Goal: Feedback & Contribution: Submit feedback/report problem

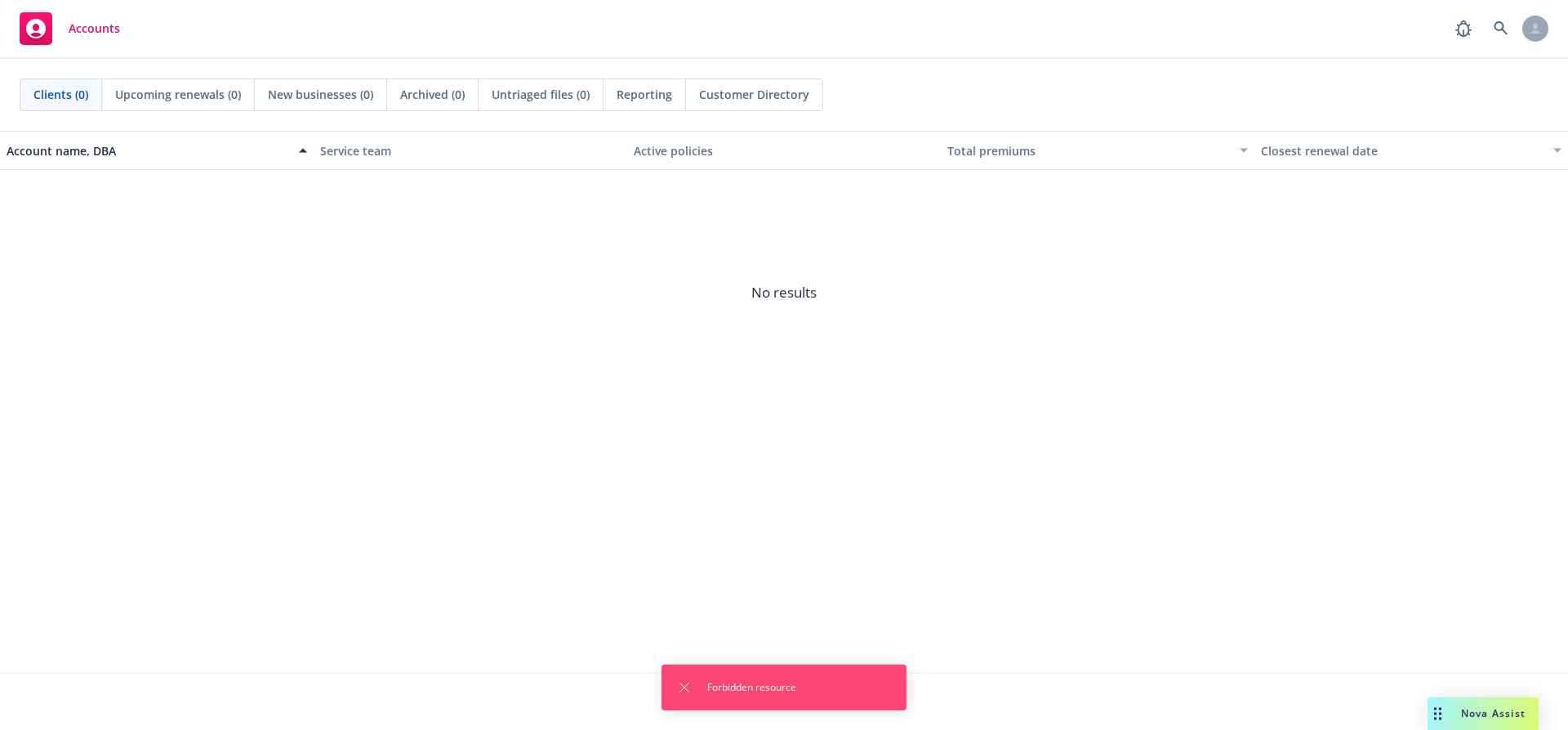
click at [773, 546] on div "Account name, DBA Service team Active policies Total premiums Closest renewal d…" at bounding box center [784, 402] width 1568 height 542
click at [690, 690] on icon "Dismiss notification" at bounding box center [684, 687] width 13 height 13
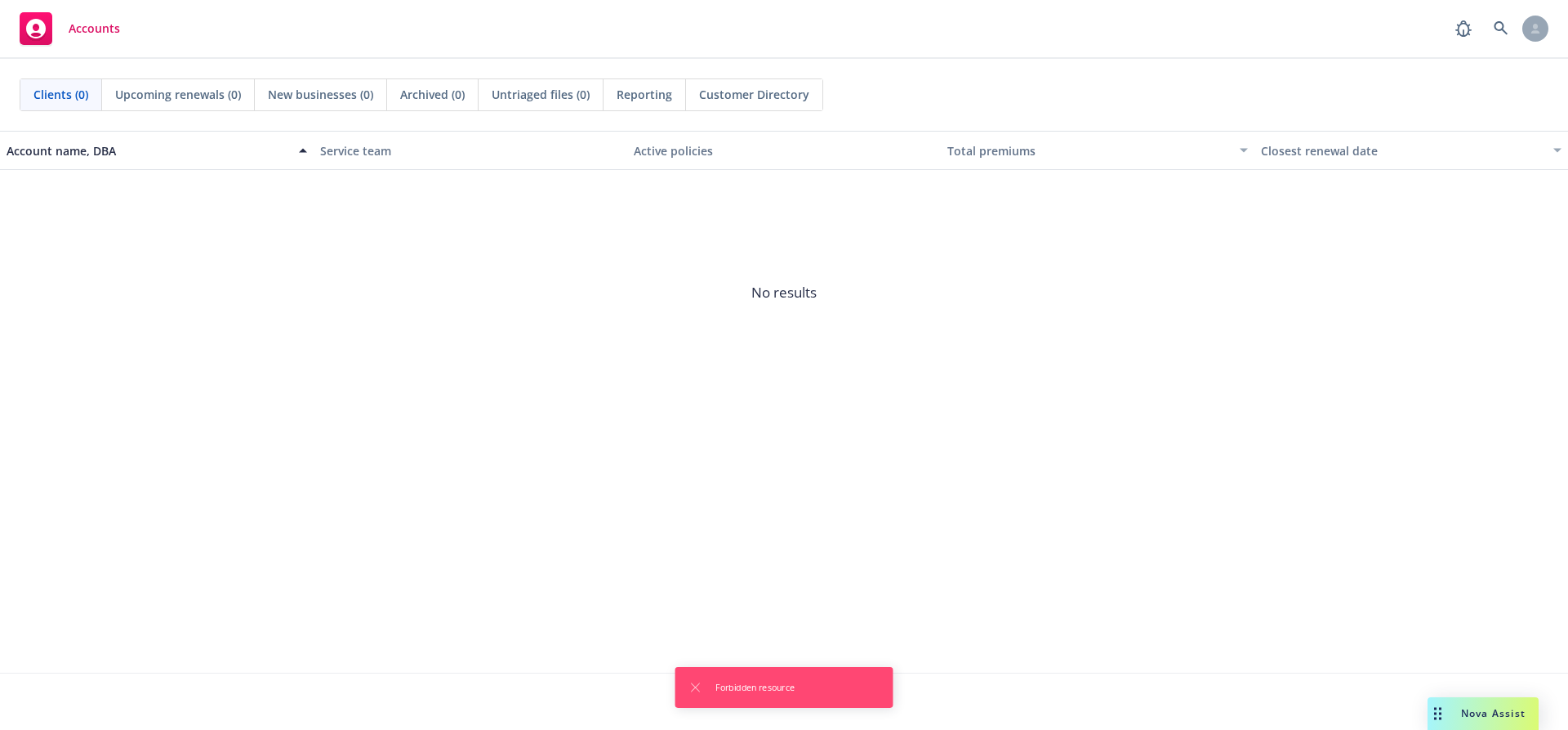
click at [1060, 554] on div "Account name, DBA Service team Active policies Total premiums Closest renewal d…" at bounding box center [784, 402] width 1568 height 542
click at [1503, 713] on span "Nova Assist" at bounding box center [1494, 712] width 65 height 13
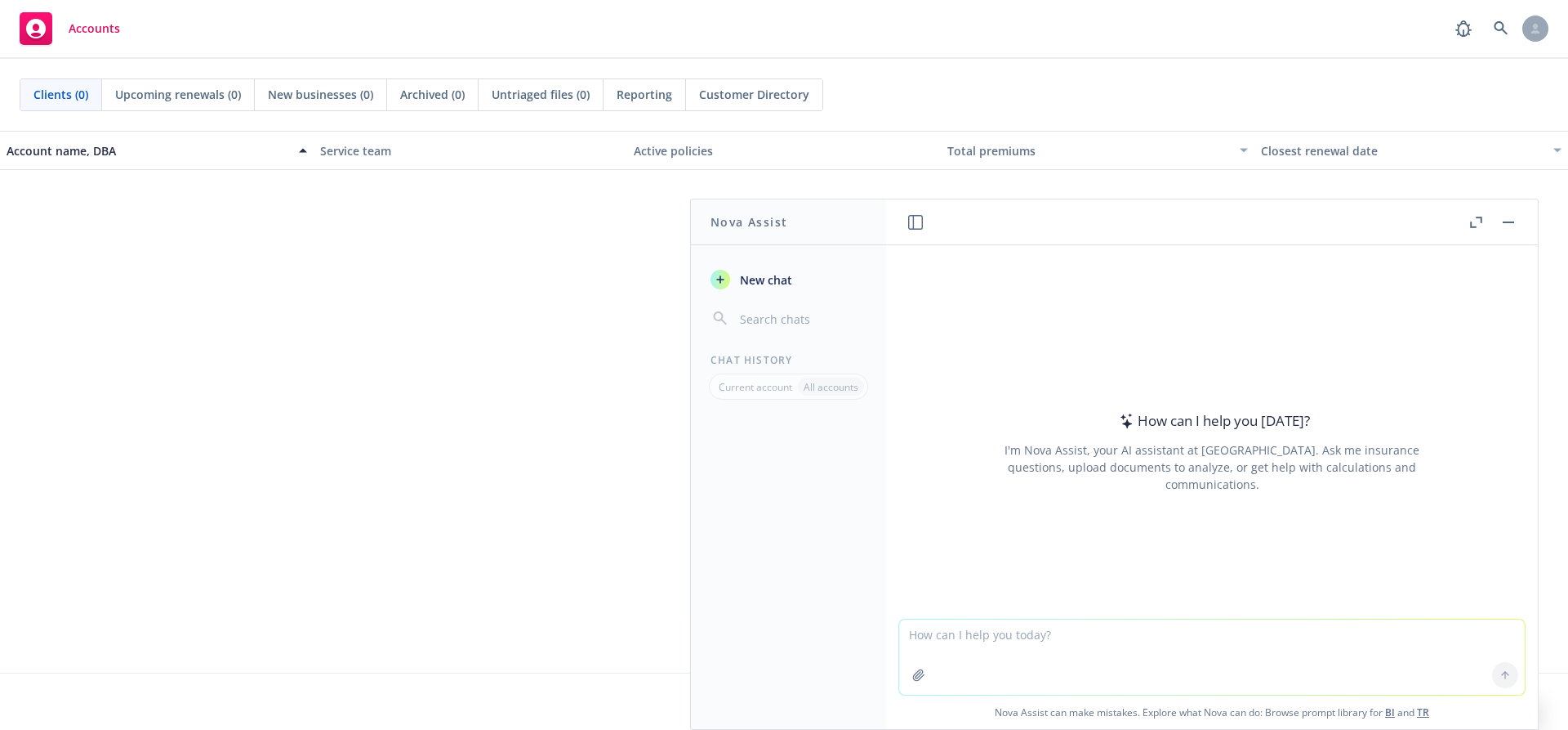
click at [1148, 639] on textarea at bounding box center [1212, 657] width 626 height 75
type textarea "Hellp"
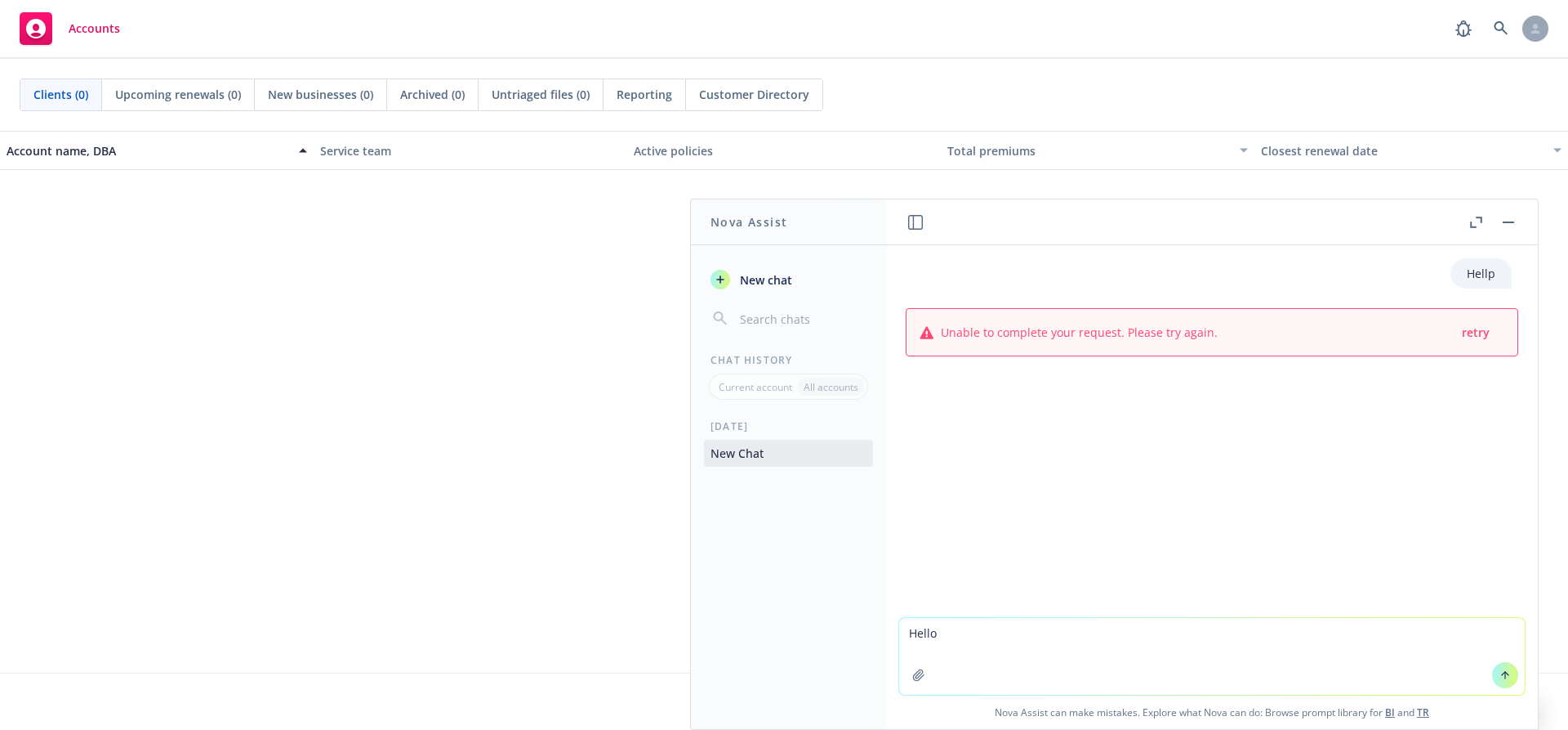
type textarea "Hello"
click at [1500, 676] on icon at bounding box center [1505, 674] width 12 height 12
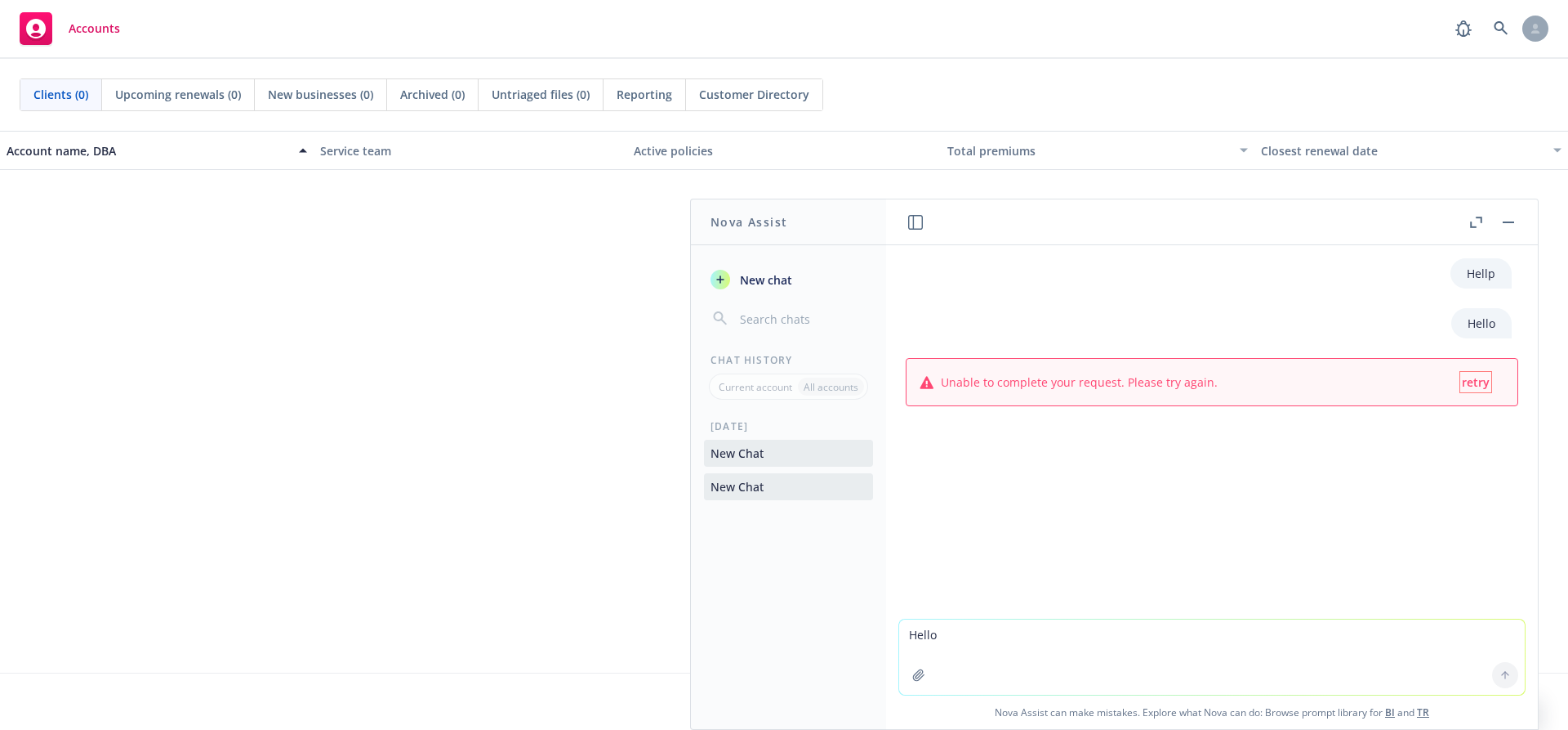
click at [1468, 385] on span "retry" at bounding box center [1476, 381] width 28 height 15
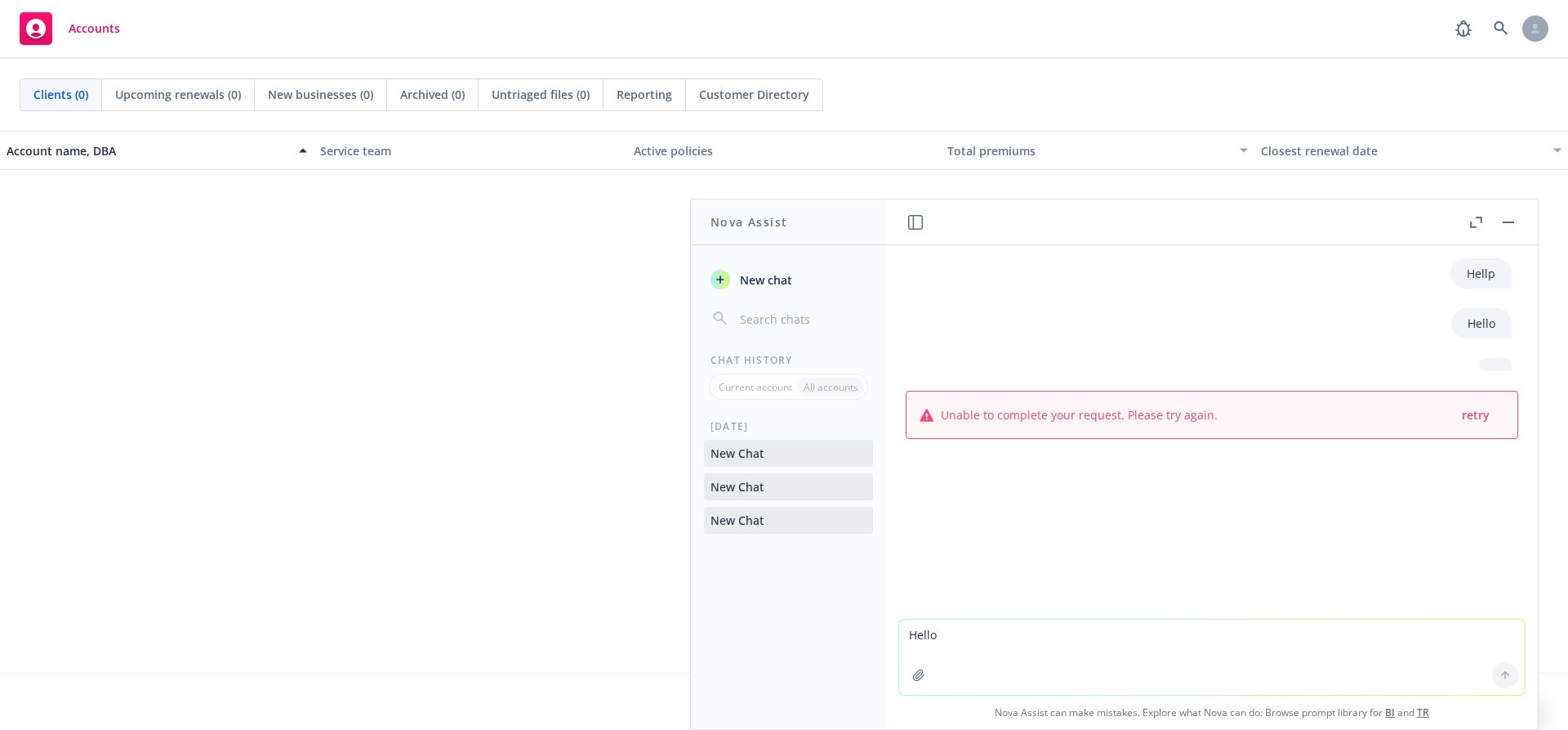
click at [981, 641] on textarea "Hello" at bounding box center [1212, 657] width 626 height 75
type textarea "Could you please help refine the email?"
click at [1503, 674] on icon at bounding box center [1505, 674] width 6 height 4
